Goal: Transaction & Acquisition: Book appointment/travel/reservation

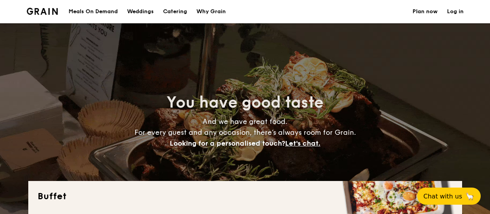
select select
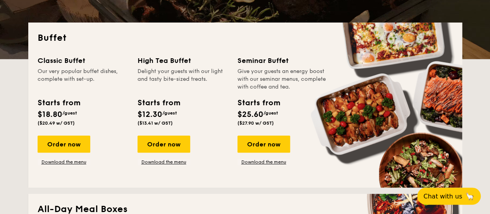
scroll to position [155, 0]
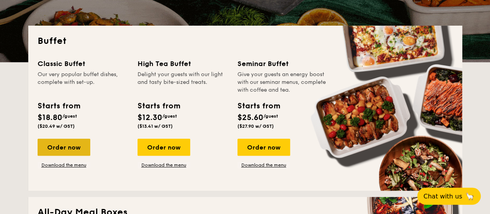
click at [45, 142] on div "Order now" at bounding box center [64, 146] width 53 height 17
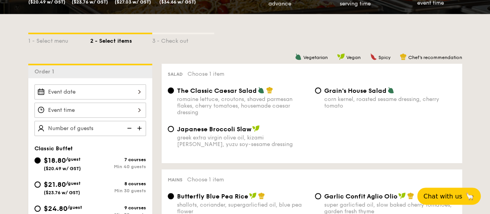
scroll to position [194, 0]
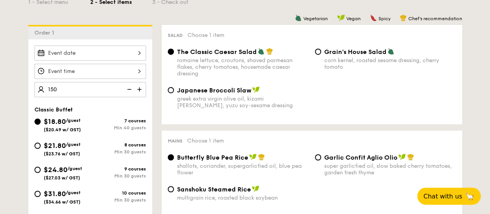
type input "150 guests"
click at [150, 98] on div "150 guests Classic Buffet $18.80 /guest ($20.49 w/ GST) 7 courses Min 40 guests…" at bounding box center [90, 151] width 124 height 224
click at [134, 106] on div "Classic Buffet" at bounding box center [90, 109] width 112 height 7
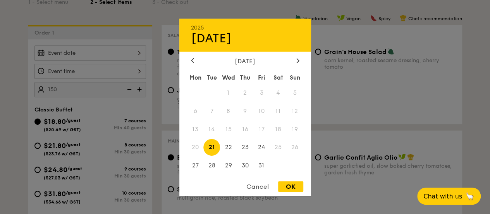
click at [130, 59] on div "2025 Oct [DATE] Tue Wed Thu Fri Sat Sun 1 2 3 4 5 6 7 8 9 10 11 12 13 14 15 16 …" at bounding box center [90, 52] width 112 height 15
click at [246, 148] on span "23" at bounding box center [245, 147] width 17 height 17
click at [294, 188] on div "OK" at bounding box center [290, 186] width 25 height 10
type input "[DATE]"
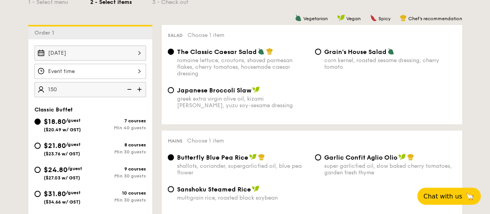
click at [79, 69] on div at bounding box center [90, 71] width 112 height 15
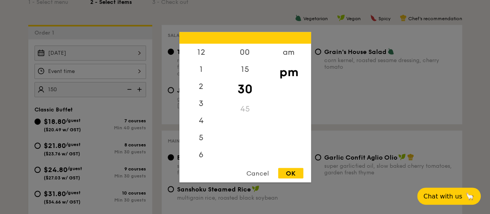
scroll to position [34, 0]
drag, startPoint x: 205, startPoint y: 107, endPoint x: 205, endPoint y: 64, distance: 43.0
click at [205, 64] on div "12 1 2 3 4 5 6 7 8 9 10 11" at bounding box center [201, 102] width 44 height 118
drag, startPoint x: 221, startPoint y: 125, endPoint x: 219, endPoint y: 159, distance: 34.6
click at [219, 159] on div "12 1 2 3 4 5 6 7 8 9 10 11" at bounding box center [201, 102] width 44 height 118
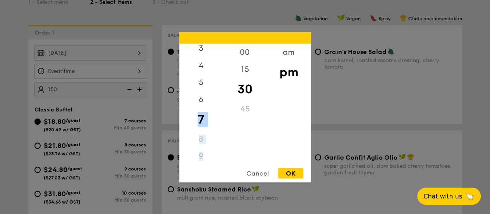
scroll to position [62, 0]
click at [219, 161] on div "10" at bounding box center [201, 166] width 44 height 17
drag, startPoint x: 223, startPoint y: 141, endPoint x: 220, endPoint y: 159, distance: 18.2
click at [220, 159] on div "12 1 2 3 4 5 6 7 8 9 10 11 00 15 30 45 am pm" at bounding box center [245, 102] width 132 height 118
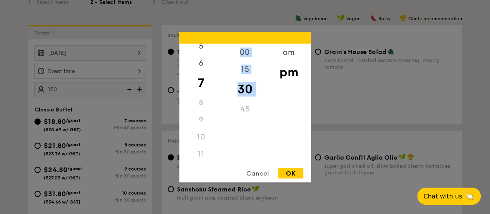
click at [223, 84] on div "30" at bounding box center [245, 88] width 44 height 22
click at [222, 81] on div "12 1 2 3 4 5 6 7 8 9 10 11" at bounding box center [201, 102] width 44 height 118
click at [222, 79] on div "12 1 2 3 4 5 6 7 8 9 10 11" at bounding box center [201, 102] width 44 height 118
drag, startPoint x: 223, startPoint y: 77, endPoint x: 223, endPoint y: 73, distance: 3.9
click at [223, 75] on div "15" at bounding box center [245, 71] width 44 height 22
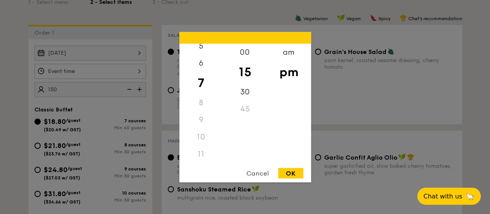
click at [224, 66] on div "15" at bounding box center [245, 71] width 44 height 22
click at [225, 59] on div "00 15 30 45" at bounding box center [245, 102] width 44 height 118
click at [205, 50] on div "12" at bounding box center [201, 54] width 44 height 22
click at [248, 55] on div "00" at bounding box center [245, 54] width 44 height 22
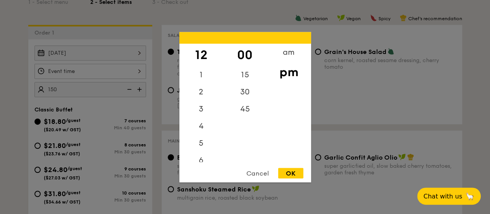
click at [294, 171] on div "OK" at bounding box center [290, 172] width 25 height 10
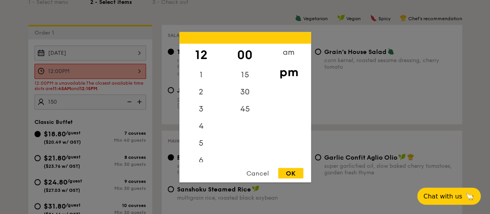
click at [122, 69] on div "12:00PM 12 1 2 3 4 5 6 7 8 9 10 11 00 15 30 45 am pm Cancel OK" at bounding box center [90, 71] width 112 height 15
click at [237, 72] on div "15" at bounding box center [245, 77] width 44 height 22
click at [297, 170] on div "OK" at bounding box center [290, 172] width 25 height 10
type input "12:15PM"
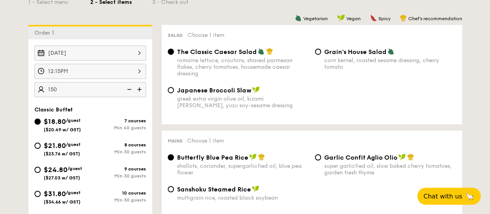
scroll to position [232, 0]
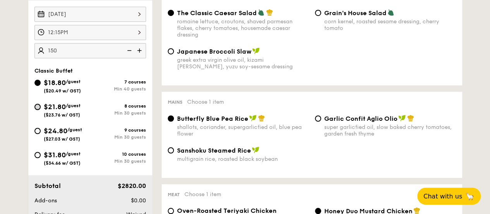
click at [38, 104] on input "$21.80 /guest ($23.76 w/ GST) 8 courses Min 30 guests" at bounding box center [37, 106] width 6 height 6
radio input "true"
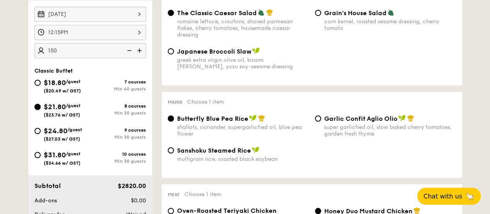
radio input "true"
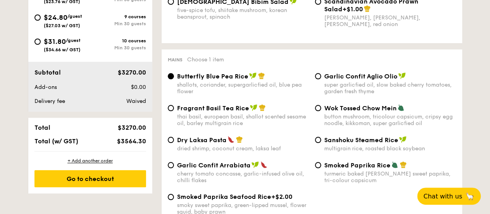
scroll to position [349, 0]
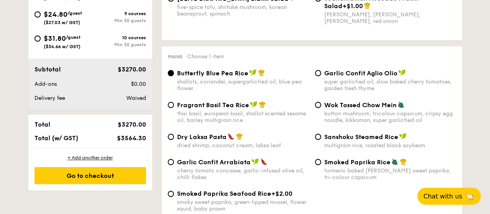
click at [222, 165] on span "Garlic Confit Arrabiata" at bounding box center [214, 161] width 74 height 7
click at [174, 165] on input "Garlic Confit Arrabiata cherry tomato concasse, garlic-infused olive oil, chill…" at bounding box center [171, 161] width 6 height 6
radio input "true"
click at [346, 81] on div "super garlicfied oil, slow baked cherry tomatoes, garden fresh thyme" at bounding box center [390, 84] width 132 height 13
click at [321, 76] on input "Garlic Confit Aglio Olio super garlicfied oil, slow baked cherry tomatoes, gard…" at bounding box center [318, 73] width 6 height 6
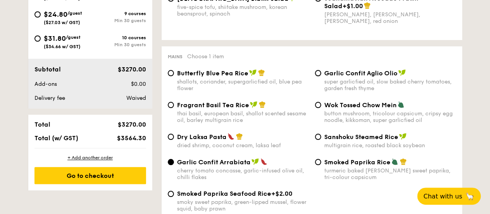
radio input "true"
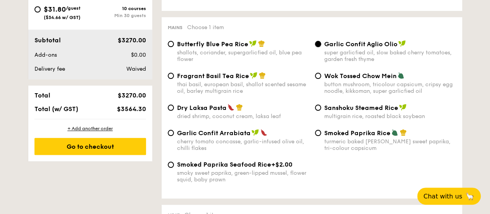
scroll to position [387, 0]
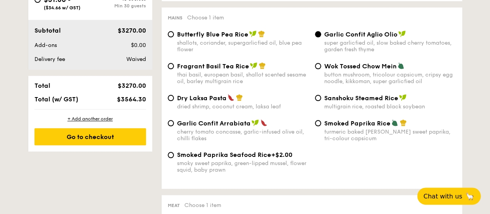
click at [258, 79] on div "thai basil, european basil, shallot scented sesame oil, barley multigrain rice" at bounding box center [243, 77] width 132 height 13
click at [174, 69] on input "Fragrant Basil Tea Rice thai basil, european basil, shallot scented sesame oil,…" at bounding box center [171, 66] width 6 height 6
radio input "true"
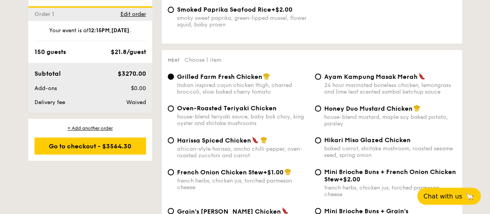
scroll to position [542, 0]
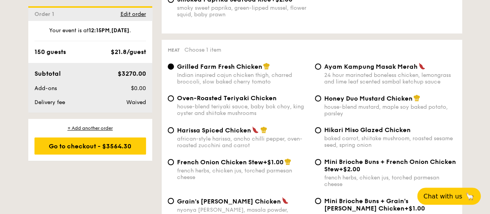
drag, startPoint x: 341, startPoint y: 102, endPoint x: 363, endPoint y: 100, distance: 22.2
click at [341, 102] on span "Honey Duo Mustard Chicken" at bounding box center [368, 98] width 88 height 7
click at [321, 101] on input "Honey Duo Mustard Chicken house-blend mustard, maple soy baked potato, parsley" at bounding box center [318, 98] width 6 height 6
radio input "true"
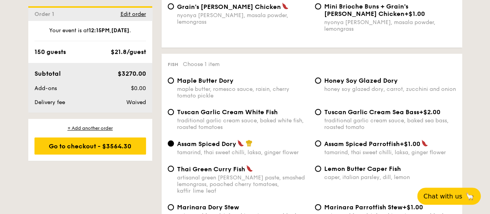
scroll to position [775, 0]
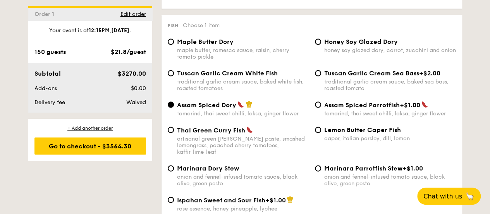
click at [261, 76] on div "Tuscan Garlic Cream White Fish traditional garlic cream sauce, baked white fish…" at bounding box center [243, 80] width 132 height 22
click at [174, 76] on input "Tuscan Garlic Cream White Fish traditional garlic cream sauce, baked white fish…" at bounding box center [171, 73] width 6 height 6
radio input "true"
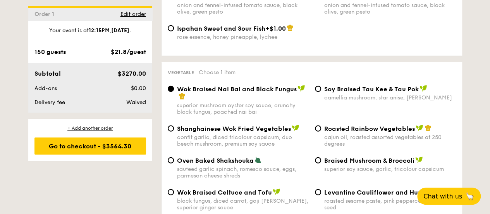
scroll to position [969, 0]
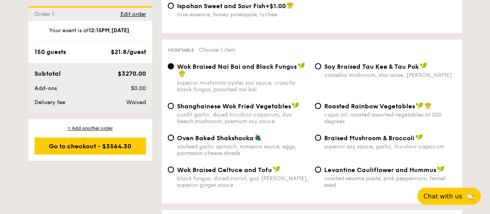
click at [259, 168] on div "Wok Braised Celtuce and Tofu black fungus, diced carrot, goji [PERSON_NAME], su…" at bounding box center [243, 176] width 132 height 22
click at [174, 168] on input "Wok Braised Celtuce and Tofu black fungus, diced carrot, goji [PERSON_NAME], su…" at bounding box center [171, 169] width 6 height 6
radio input "true"
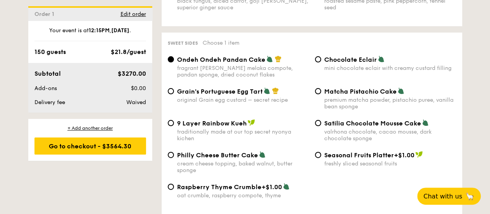
scroll to position [1162, 0]
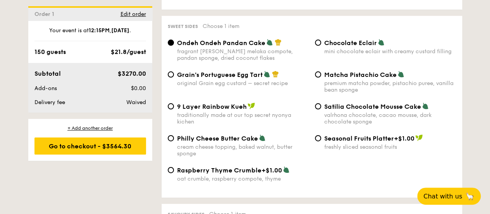
click at [331, 80] on div "premium matcha powder, pistachio puree, vanilla bean sponge" at bounding box center [390, 86] width 132 height 13
click at [321, 77] on input "Matcha Pistachio Cake premium matcha powder, pistachio puree, vanilla bean spon…" at bounding box center [318, 74] width 6 height 6
radio input "true"
click at [365, 117] on div "valrhona chocolate, cacao mousse, dark chocolate sponge" at bounding box center [390, 118] width 132 height 13
click at [321, 109] on input "Satilia Chocolate Mousse Cake valrhona chocolate, cacao mousse, dark chocolate …" at bounding box center [318, 106] width 6 height 6
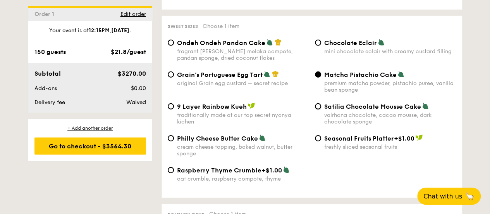
radio input "true"
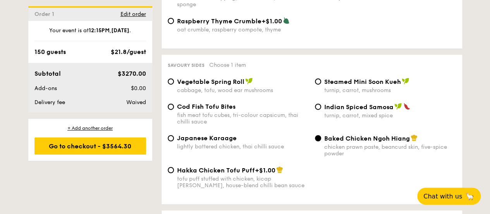
scroll to position [1356, 0]
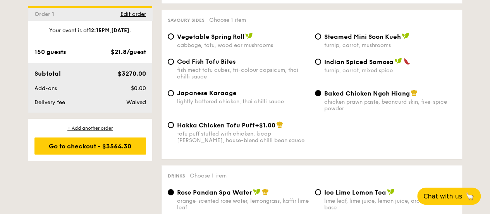
click at [265, 124] on span "+$1.00" at bounding box center [265, 124] width 21 height 7
click at [174, 124] on input "Hakka Chicken Tofu Puff +$1.00 tofu puff stuffed with chicken, kicap [PERSON_NA…" at bounding box center [171, 125] width 6 height 6
radio input "true"
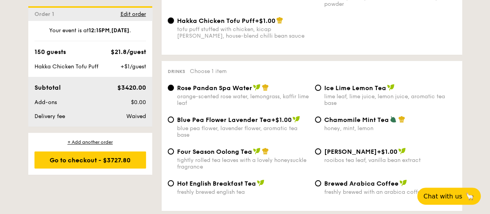
scroll to position [1472, 0]
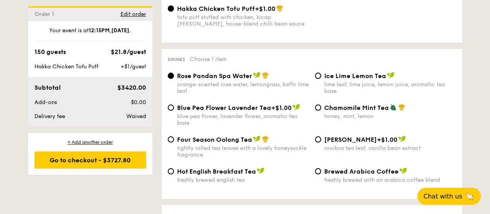
click at [358, 104] on span "Chamomile Mint Tea" at bounding box center [356, 107] width 65 height 7
click at [321, 104] on input "Chamomile Mint Tea honey, mint, lemon" at bounding box center [318, 107] width 6 height 6
radio input "true"
click at [358, 136] on span "[PERSON_NAME]" at bounding box center [350, 139] width 53 height 7
click at [321, 136] on input "Vanilla Rooibos +$1.00 rooibos tea leaf, vanilla bean extract" at bounding box center [318, 139] width 6 height 6
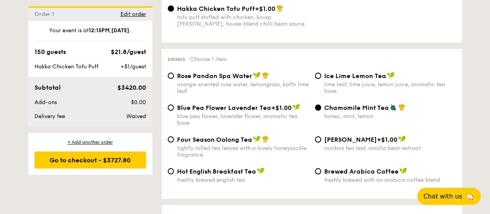
radio input "true"
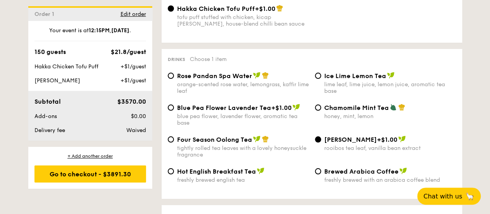
click at [360, 106] on span "Chamomile Mint Tea" at bounding box center [356, 107] width 65 height 7
click at [321, 106] on input "Chamomile Mint Tea honey, mint, lemon" at bounding box center [318, 107] width 6 height 6
radio input "true"
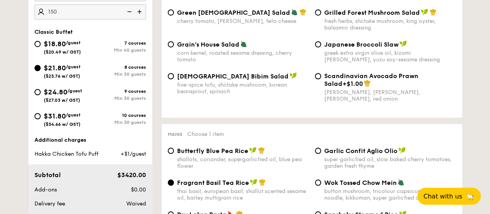
scroll to position [349, 0]
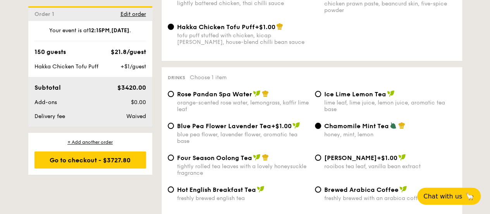
scroll to position [1472, 0]
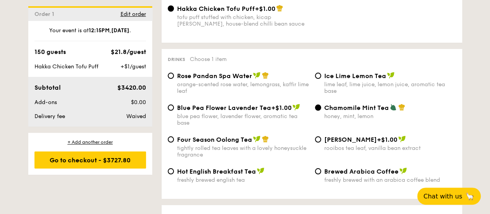
click at [217, 107] on span "Blue Pea Flower Lavender Tea" at bounding box center [224, 107] width 94 height 7
click at [174, 107] on input "Blue Pea Flower Lavender Tea +$1.00 blue pea flower, lavender flower, aromatic …" at bounding box center [171, 107] width 6 height 6
radio input "true"
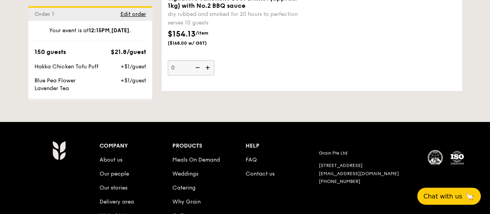
scroll to position [1821, 0]
